Goal: Find specific page/section: Find specific page/section

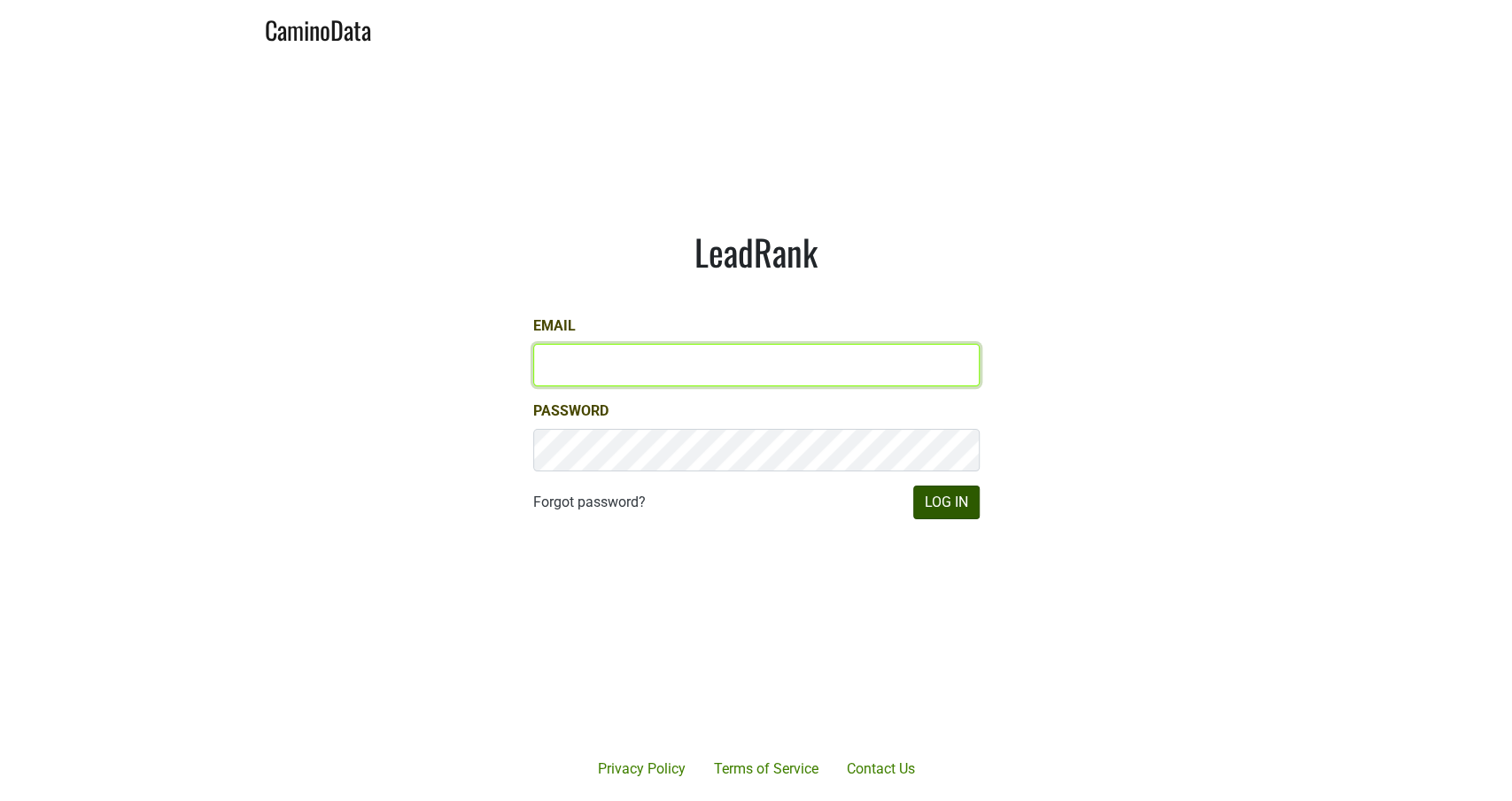
type input "michele@dumol.com"
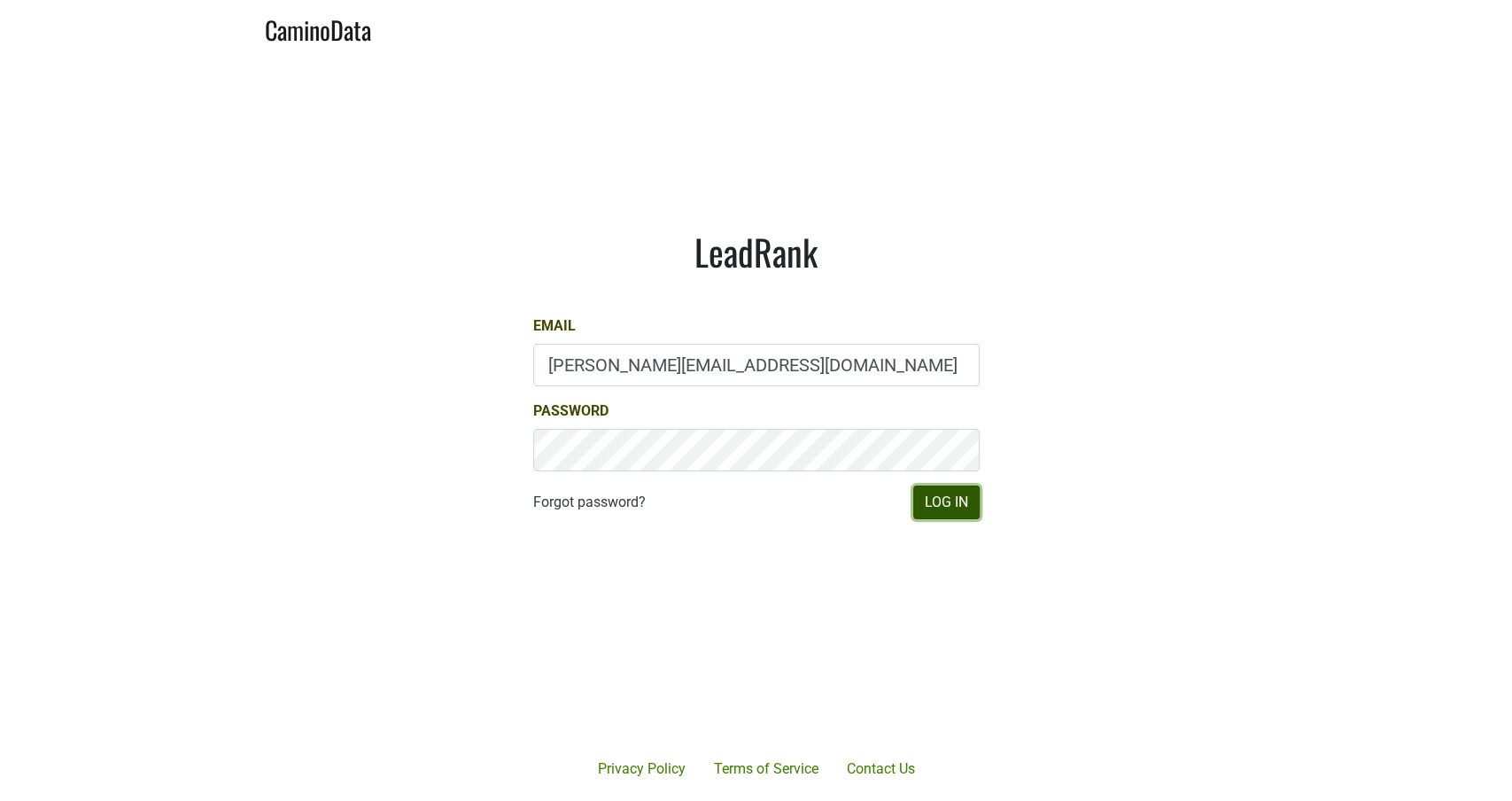
click at [947, 507] on button "Log In" at bounding box center [947, 502] width 67 height 33
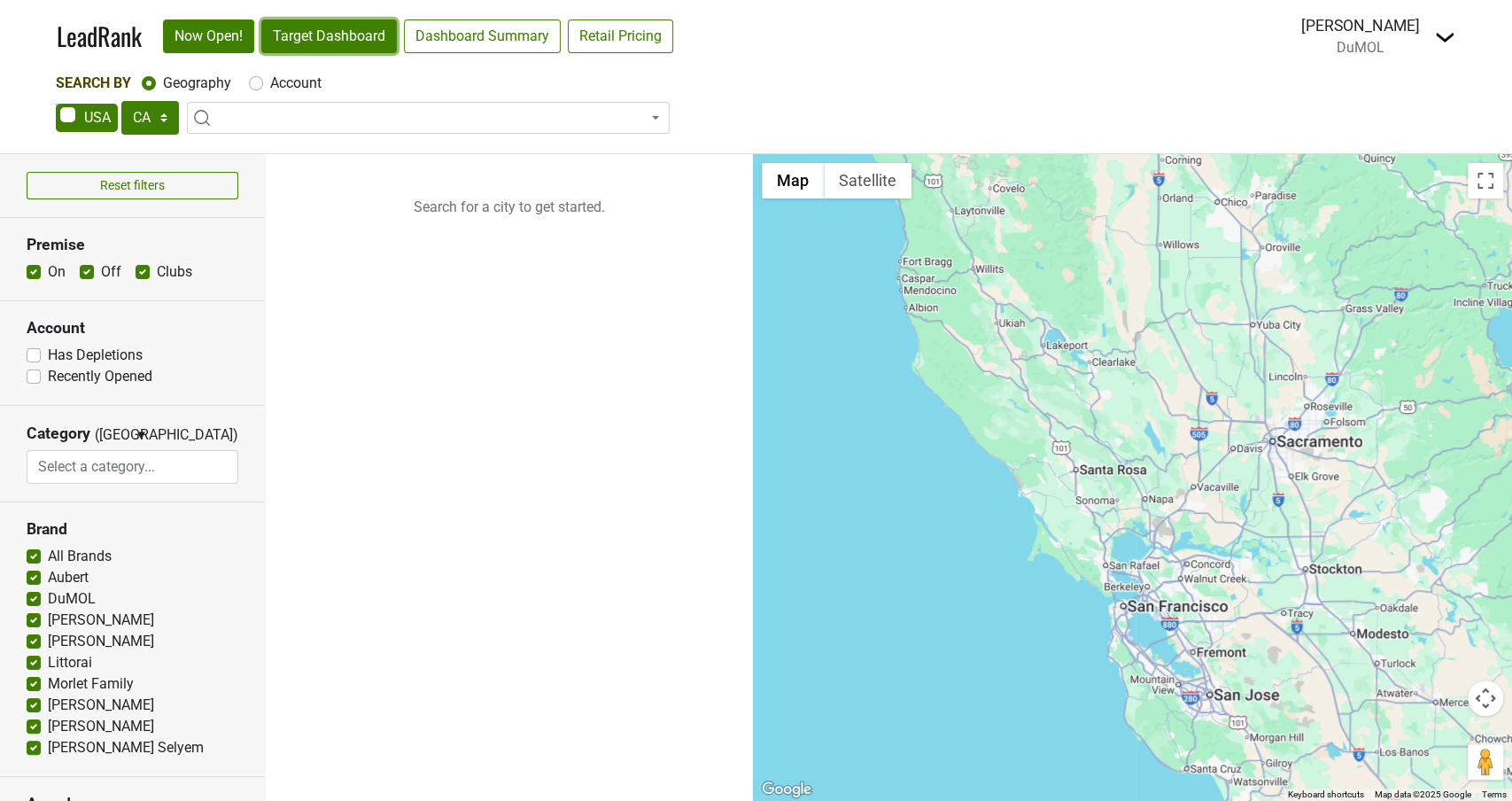
click at [308, 42] on link "Target Dashboard" at bounding box center [329, 36] width 136 height 33
click at [157, 116] on select "AK AL AR AZ CA CO CT DC DE FL GA HI IA ID IL IN KS KY LA MA MD ME MI MN MO MS M…" at bounding box center [150, 117] width 58 height 33
select select "AZ"
click at [121, 101] on select "AK AL AR AZ CA CO CT DC DE FL GA HI IA ID IL IN KS KY LA MA MD ME MI MN MO MS M…" at bounding box center [150, 117] width 58 height 33
click at [347, 34] on link "Target Dashboard" at bounding box center [329, 36] width 136 height 33
